Goal: Task Accomplishment & Management: Complete application form

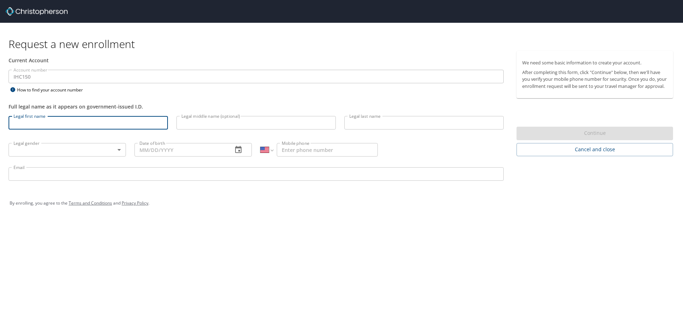
select select "US"
type input "[PERSON_NAME]"
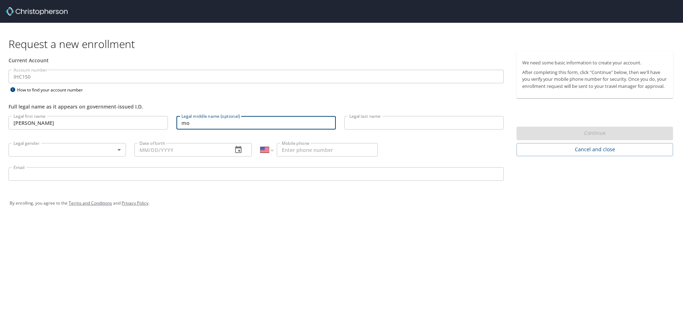
type input "m"
type input "[PERSON_NAME]"
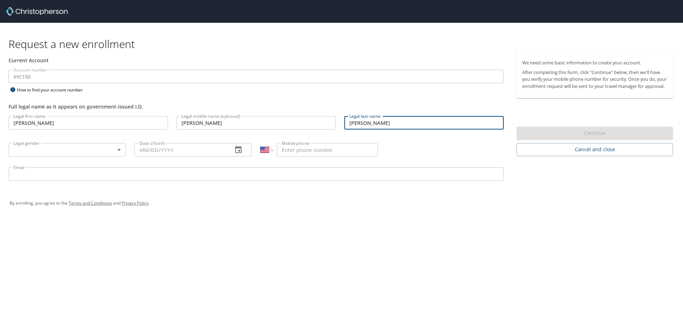
type input "[PERSON_NAME]"
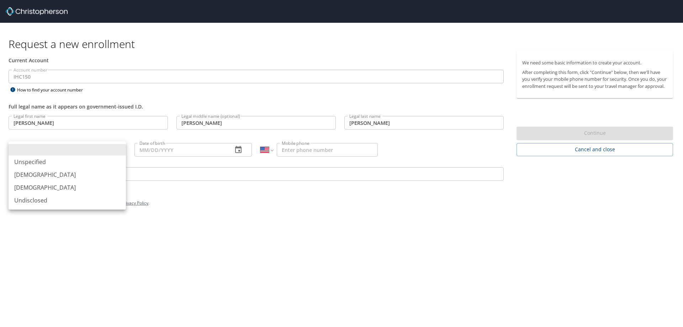
click at [120, 152] on body "Request a new enrollment Current Account Account number IHC150 Account number H…" at bounding box center [341, 163] width 683 height 327
click at [79, 185] on li "[DEMOGRAPHIC_DATA]" at bounding box center [67, 187] width 117 height 13
type input "[DEMOGRAPHIC_DATA]"
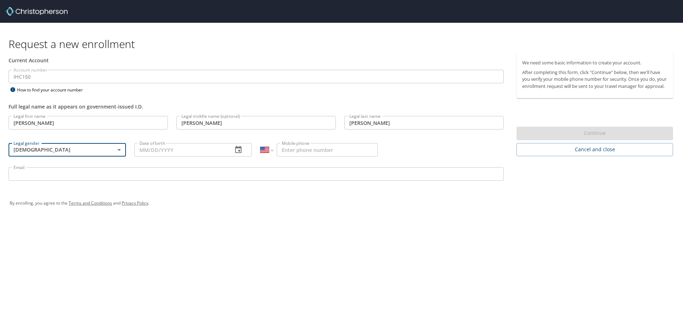
click at [199, 150] on input "Date of birth" at bounding box center [180, 150] width 92 height 14
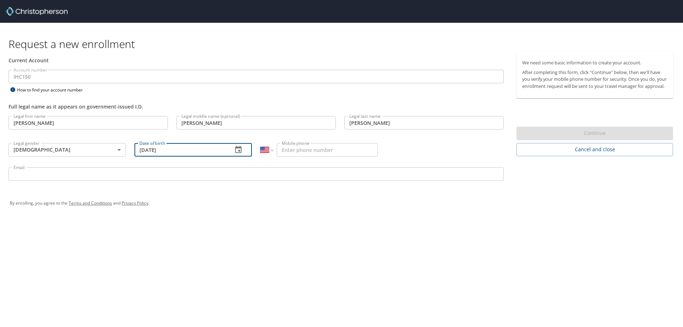
type input "[DATE]"
click at [319, 152] on input "Mobile phone" at bounding box center [327, 150] width 101 height 14
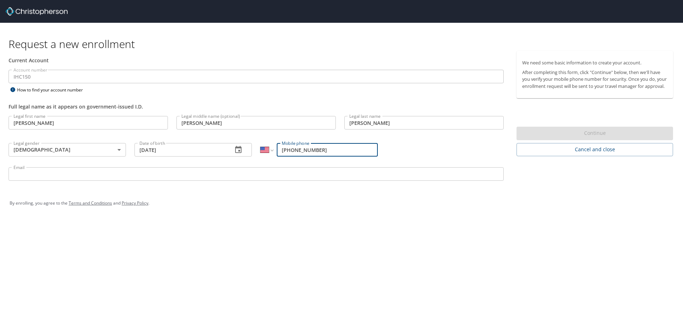
type input "[PHONE_NUMBER]"
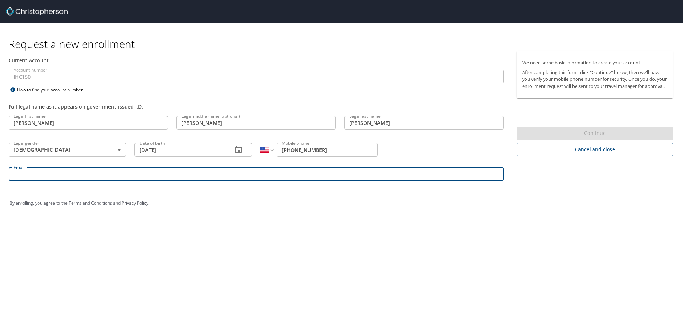
click at [208, 177] on input "Email" at bounding box center [256, 174] width 495 height 14
type input "[PERSON_NAME][EMAIL_ADDRESS][PERSON_NAME][DOMAIN_NAME]"
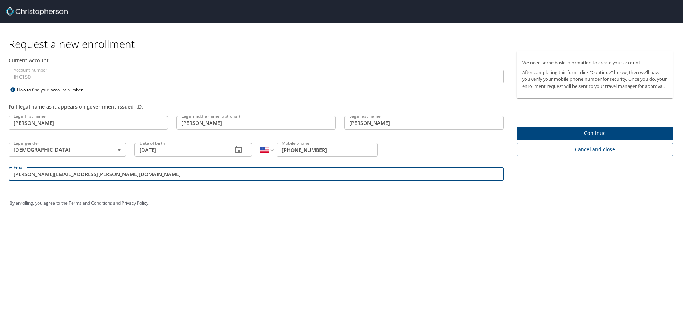
click at [591, 138] on span "Continue" at bounding box center [594, 133] width 145 height 9
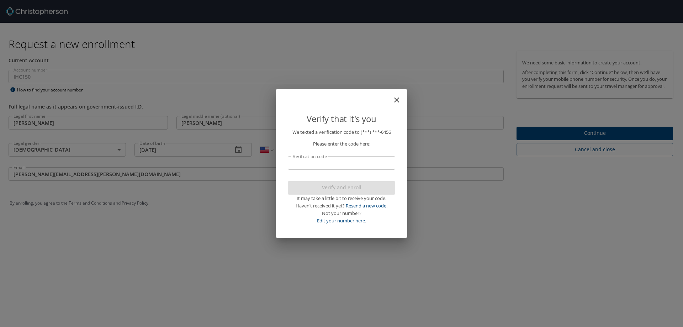
click at [333, 162] on input "Verification code" at bounding box center [341, 163] width 107 height 14
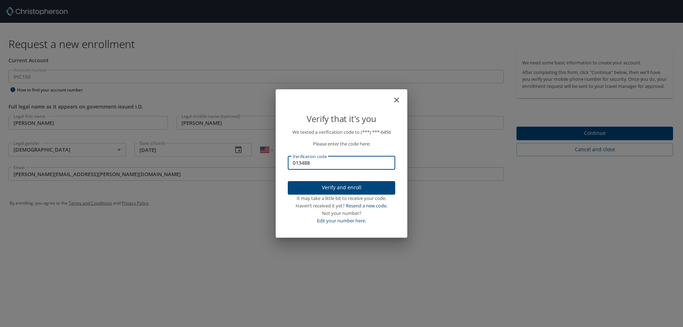
type input "013488"
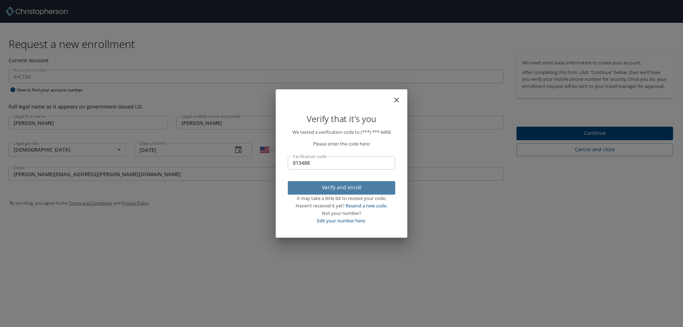
click at [343, 187] on span "Verify and enroll" at bounding box center [341, 187] width 96 height 9
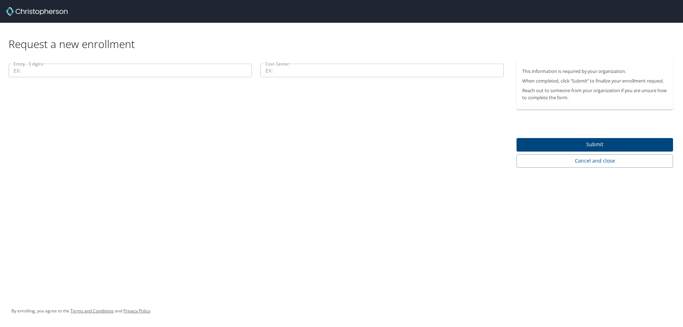
click at [61, 72] on input "Entity - 3 digits" at bounding box center [130, 71] width 243 height 14
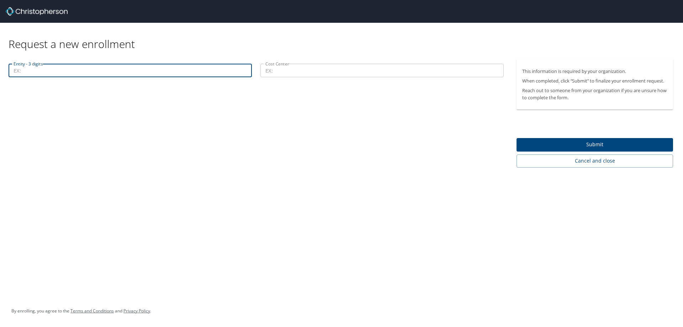
click at [147, 72] on input "Entity - 3 digits" at bounding box center [130, 71] width 243 height 14
type input "00101"
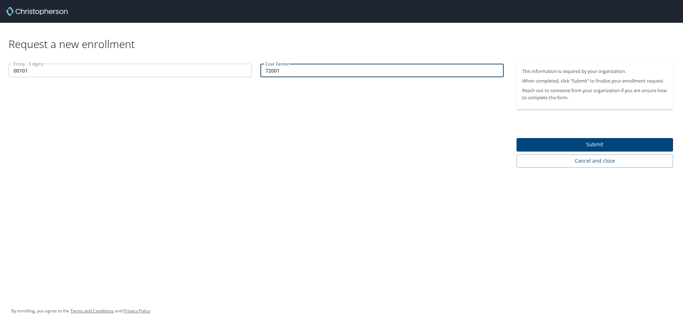
type input "72001"
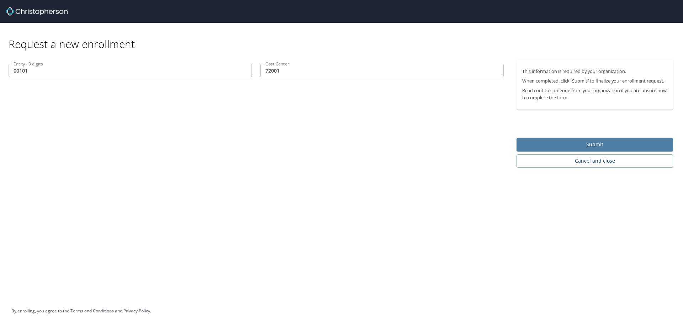
click at [591, 147] on span "Submit" at bounding box center [594, 144] width 145 height 9
